Goal: Information Seeking & Learning: Learn about a topic

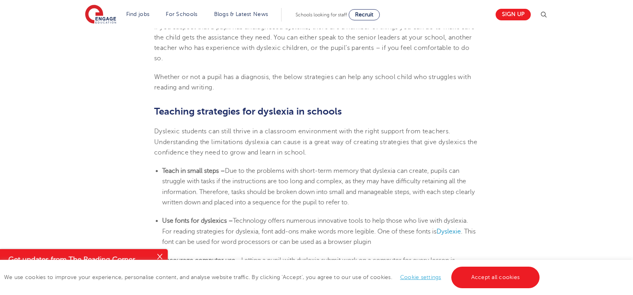
scroll to position [1277, 0]
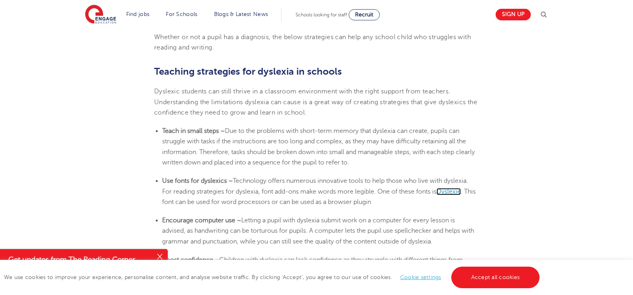
click at [451, 191] on span "Dyslexie" at bounding box center [448, 191] width 24 height 7
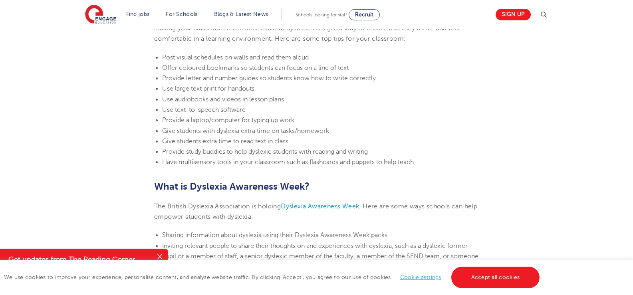
scroll to position [1716, 0]
